Goal: Navigation & Orientation: Find specific page/section

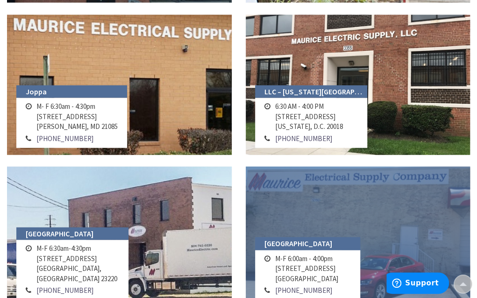
scroll to position [748, 0]
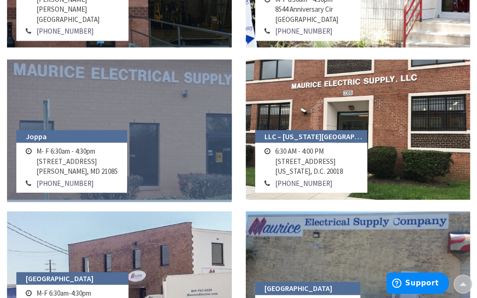
click at [99, 130] on h4 "Joppa" at bounding box center [71, 136] width 111 height 13
click at [122, 100] on link at bounding box center [119, 130] width 225 height 140
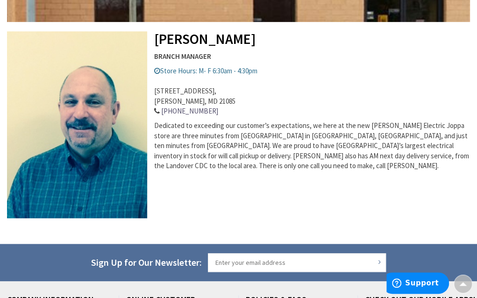
scroll to position [280, 0]
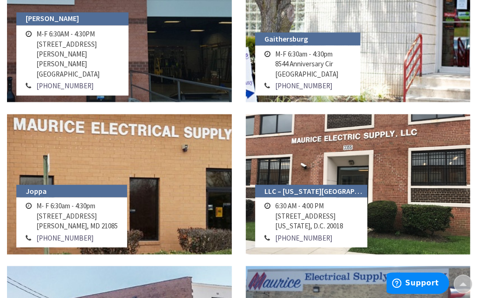
scroll to position [647, 0]
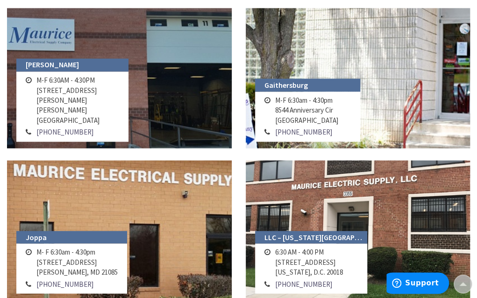
click at [333, 95] on td "M-F 6:30am - 4:30pm 8544 Anniversary Cir Gaithersburg, MD 20877" at bounding box center [307, 110] width 68 height 32
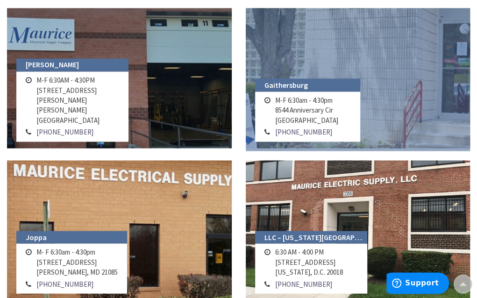
click at [409, 53] on link at bounding box center [358, 78] width 225 height 140
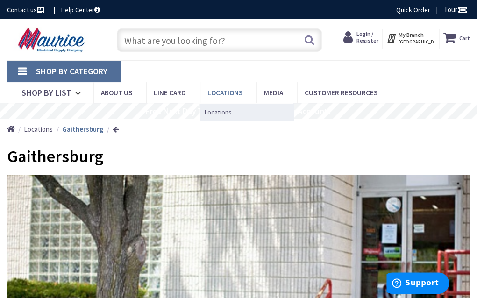
click at [222, 92] on span "Locations" at bounding box center [225, 92] width 35 height 9
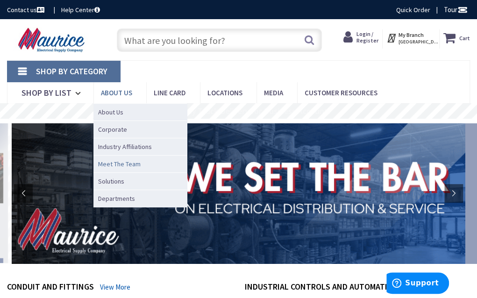
click at [120, 162] on span "Meet The Team" at bounding box center [119, 163] width 43 height 9
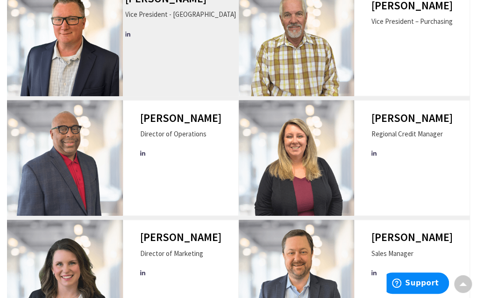
scroll to position [327, 0]
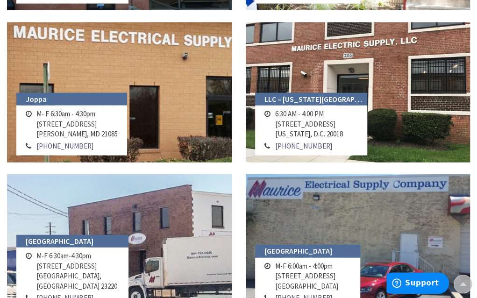
scroll to position [841, 0]
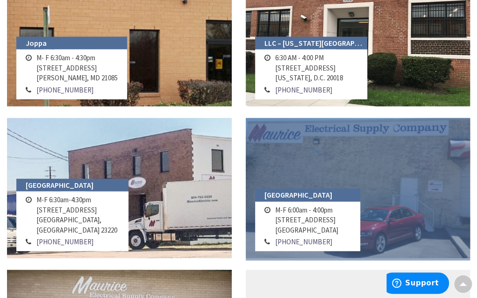
click at [341, 182] on link at bounding box center [358, 188] width 225 height 140
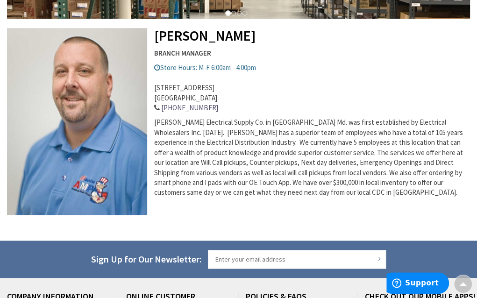
scroll to position [280, 0]
